Goal: Information Seeking & Learning: Check status

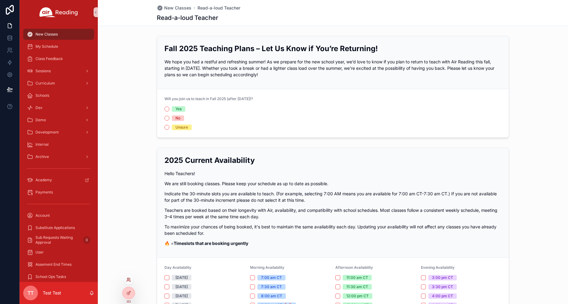
click at [130, 281] on icon at bounding box center [128, 279] width 5 height 5
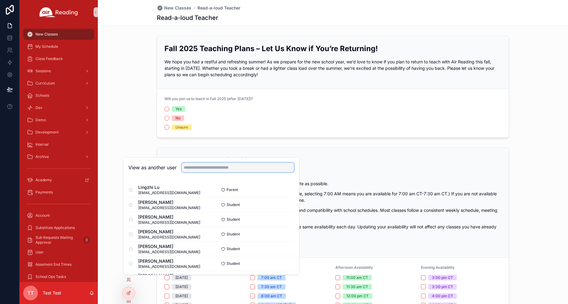
click at [215, 170] on input "text" at bounding box center [238, 167] width 112 height 10
type input "*****"
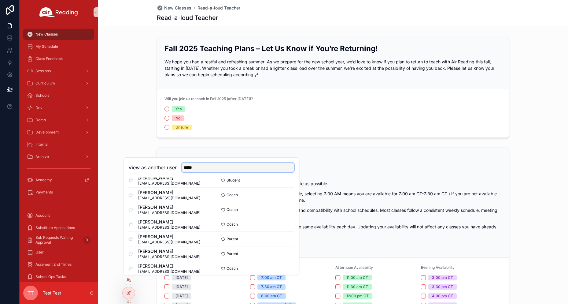
scroll to position [250, 0]
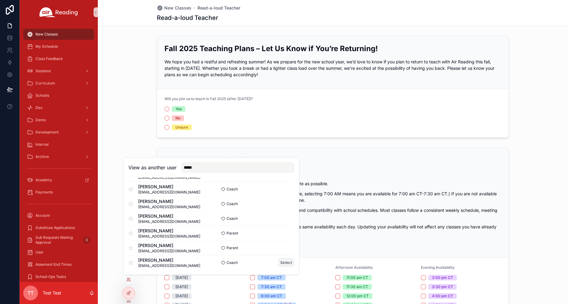
click at [280, 263] on button "Select" at bounding box center [286, 262] width 16 height 9
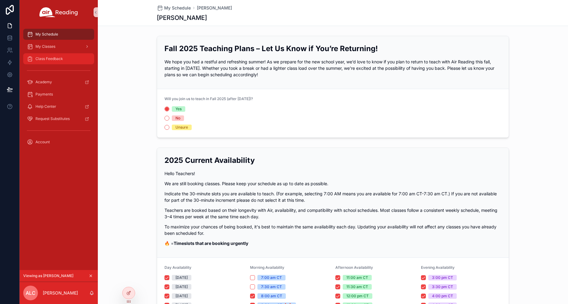
click at [55, 59] on span "Class Feedback" at bounding box center [49, 58] width 28 height 5
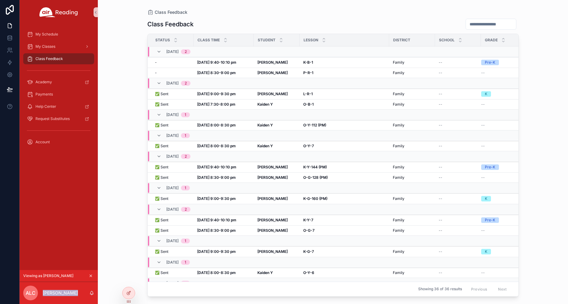
drag, startPoint x: 76, startPoint y: 292, endPoint x: 42, endPoint y: 293, distance: 33.9
click at [42, 293] on div "ALC [PERSON_NAME]" at bounding box center [59, 293] width 78 height 22
copy p "[PERSON_NAME]"
click at [472, 24] on input "scrollable content" at bounding box center [491, 24] width 50 height 9
paste input "*******"
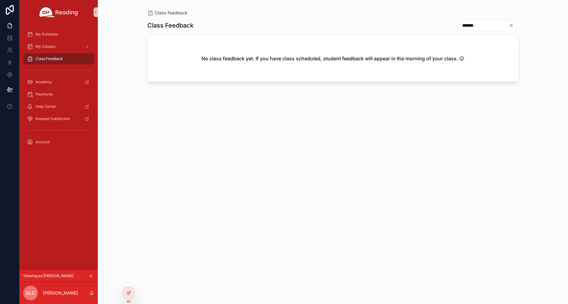
type input "*******"
drag, startPoint x: 244, startPoint y: 59, endPoint x: 351, endPoint y: 65, distance: 106.9
click at [293, 59] on h2 "No class feedback yet. If you have class scheduled, student feedback will appea…" at bounding box center [332, 58] width 263 height 7
click at [474, 67] on div "No class feedback yet. If you have class scheduled, student feedback will appea…" at bounding box center [333, 58] width 371 height 46
click at [513, 25] on icon "Clear" at bounding box center [511, 25] width 5 height 5
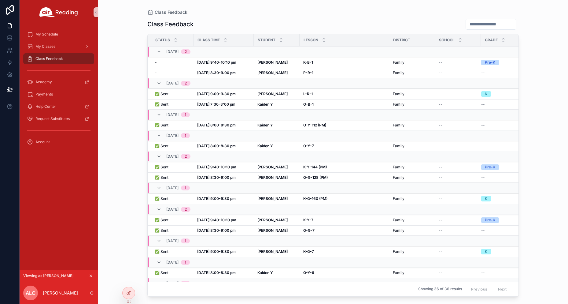
click at [466, 21] on input "scrollable content" at bounding box center [491, 24] width 50 height 9
paste input "**********"
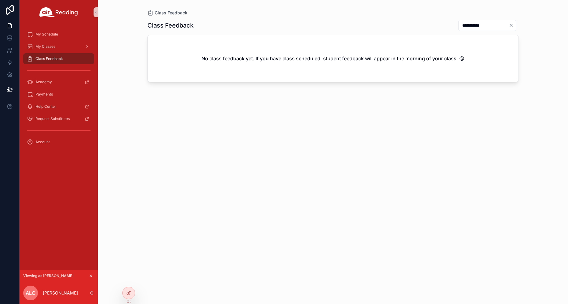
type input "**********"
drag, startPoint x: 206, startPoint y: 61, endPoint x: 303, endPoint y: 61, distance: 96.6
click at [303, 61] on h2 "No class feedback yet. If you have class scheduled, student feedback will appea…" at bounding box center [332, 58] width 263 height 7
copy h2 "o class feedback yet. If you have class sch"
click at [378, 57] on h2 "No class feedback yet. If you have class scheduled, student feedback will appea…" at bounding box center [332, 58] width 263 height 7
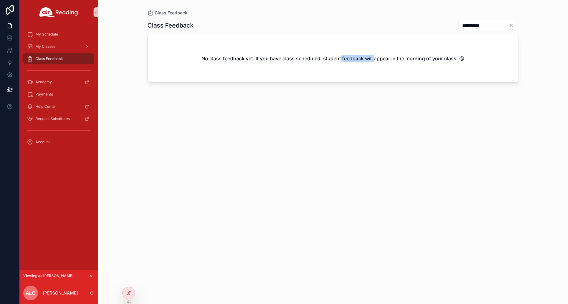
drag, startPoint x: 340, startPoint y: 57, endPoint x: 396, endPoint y: 55, distance: 56.0
click at [380, 56] on h2 "No class feedback yet. If you have class scheduled, student feedback will appea…" at bounding box center [332, 58] width 263 height 7
copy h2 "feedback will"
click at [508, 25] on input "**********" at bounding box center [484, 25] width 50 height 9
click at [512, 26] on icon "Clear" at bounding box center [511, 25] width 5 height 5
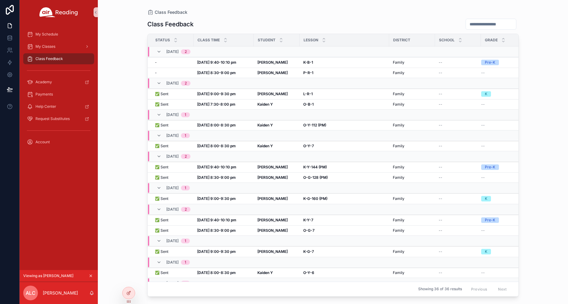
click at [476, 25] on input "scrollable content" at bounding box center [491, 24] width 50 height 9
paste input "*********"
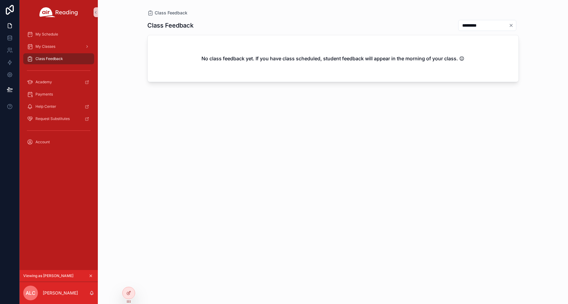
type input "*********"
click at [513, 27] on icon "Clear" at bounding box center [511, 25] width 5 height 5
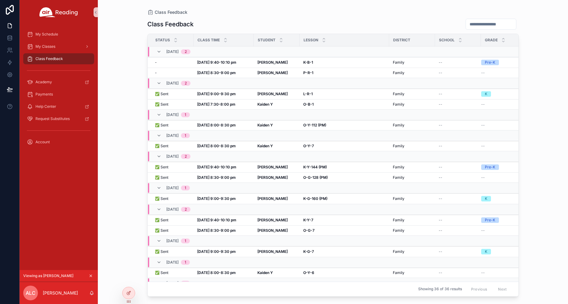
click at [469, 22] on input "scrollable content" at bounding box center [491, 24] width 50 height 9
type input "*"
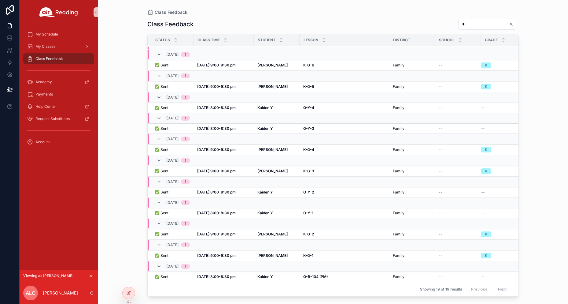
scroll to position [153, 0]
type input "*"
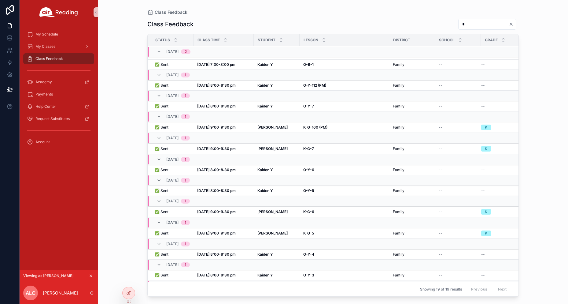
scroll to position [5, 0]
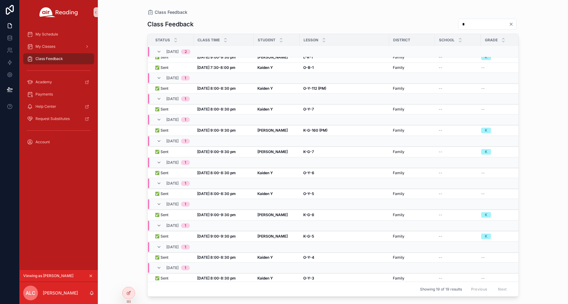
click at [510, 23] on icon "Clear" at bounding box center [511, 24] width 5 height 5
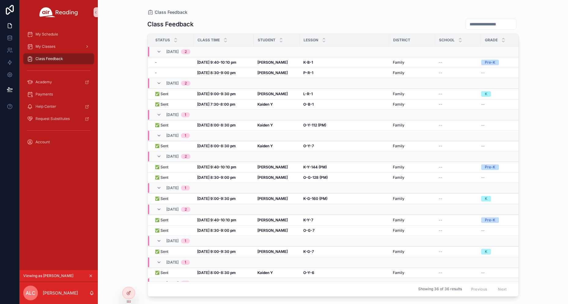
click at [475, 24] on input "scrollable content" at bounding box center [491, 24] width 50 height 9
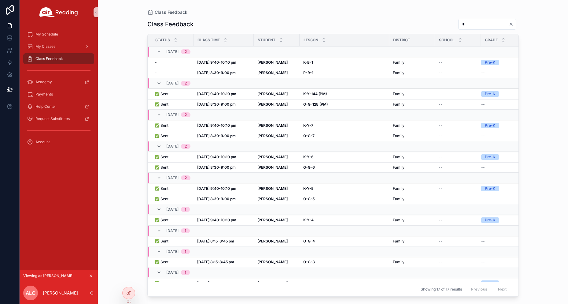
type input "*"
click at [459, 24] on input "*" at bounding box center [484, 24] width 50 height 9
click at [533, 72] on div "Class Feedback Class Feedback * Status Class Time Student [GEOGRAPHIC_DATA] Gra…" at bounding box center [333, 152] width 470 height 304
click at [462, 23] on input "*" at bounding box center [484, 24] width 50 height 9
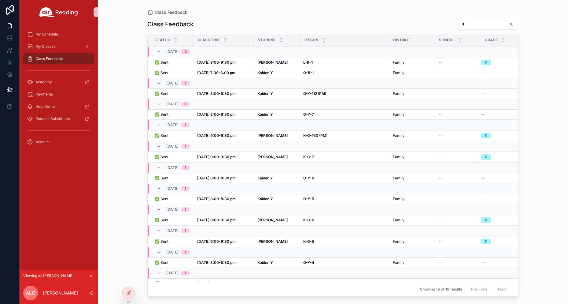
type input "*"
click at [528, 100] on div "Class Feedback Class Feedback * Status Class Time Student [GEOGRAPHIC_DATA] Gra…" at bounding box center [333, 148] width 391 height 296
